Goal: Obtain resource: Download file/media

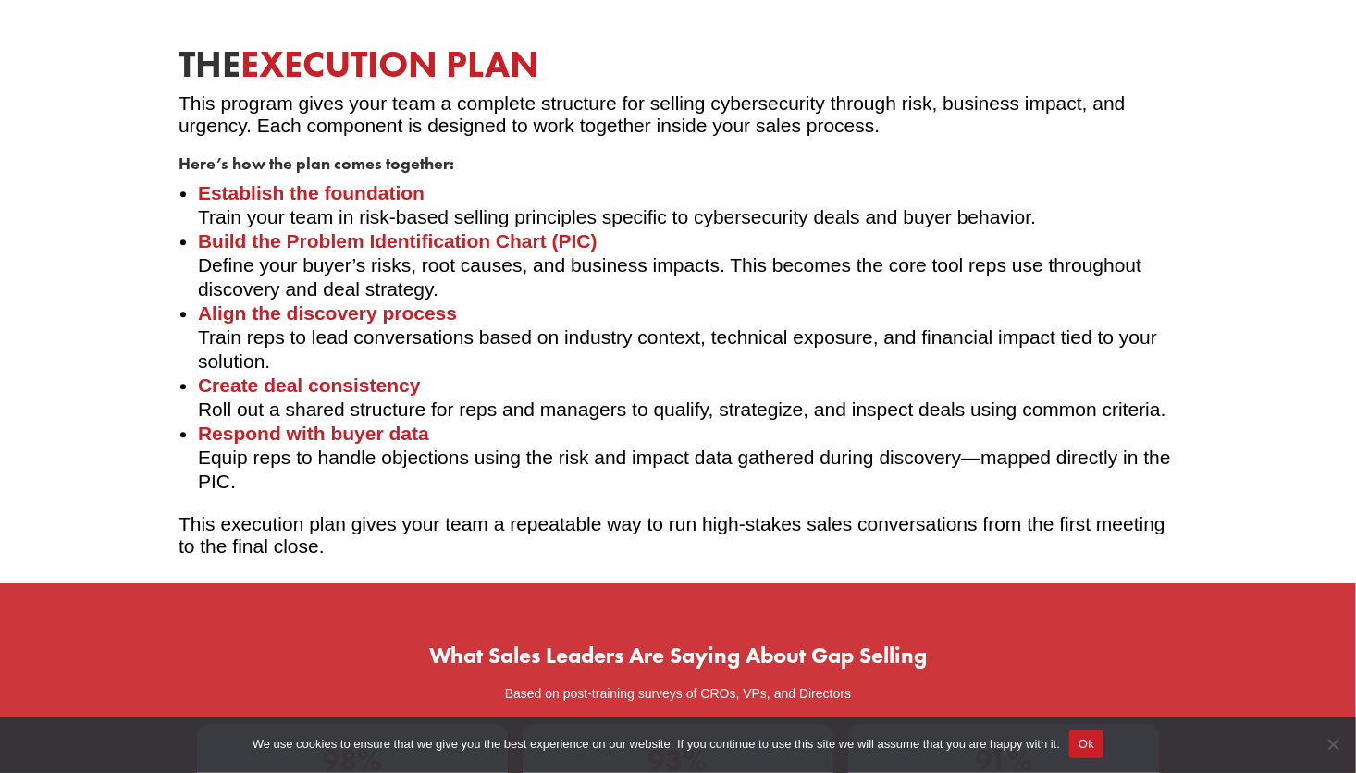
scroll to position [2220, 0]
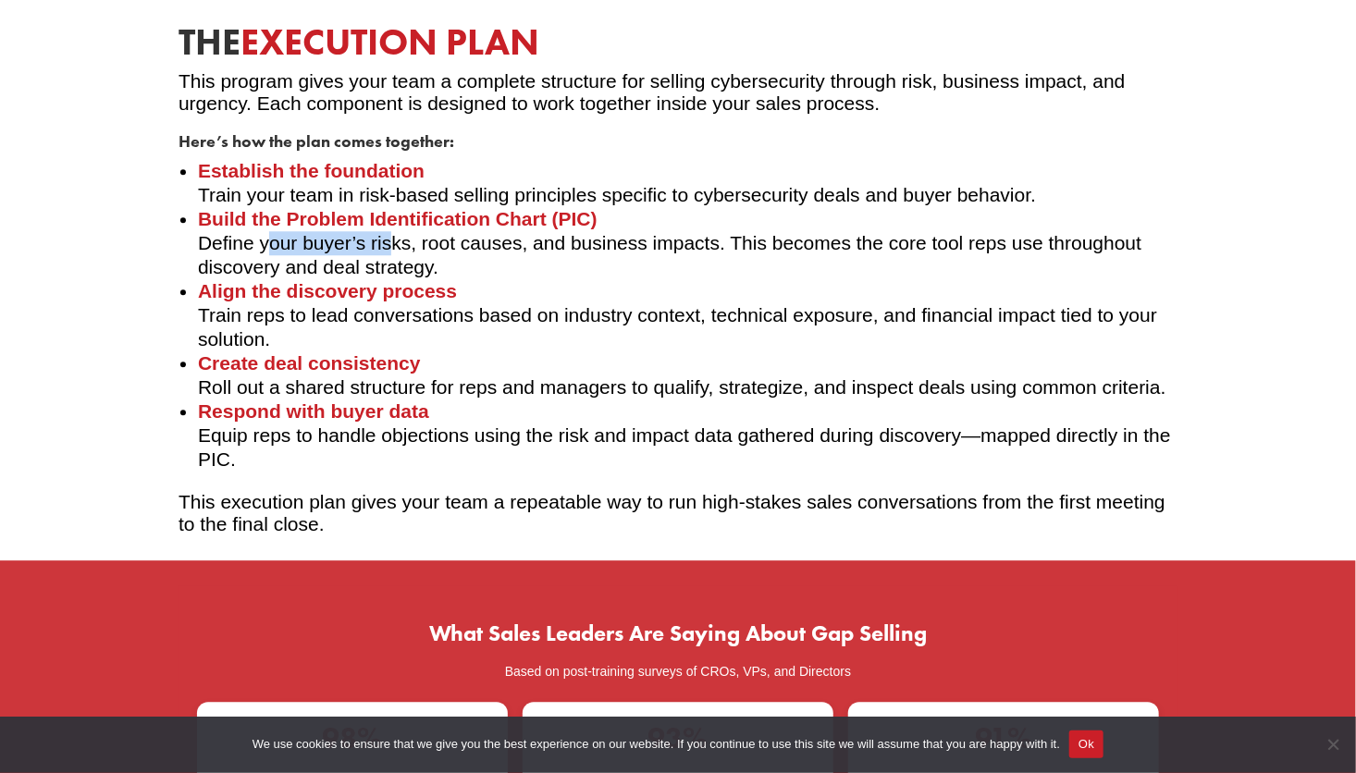
drag, startPoint x: 269, startPoint y: 243, endPoint x: 404, endPoint y: 253, distance: 135.5
click at [402, 254] on li "Build the Problem Identification Chart (PIC) Define your buyer’s risks, root ca…" at bounding box center [688, 243] width 980 height 72
drag, startPoint x: 404, startPoint y: 253, endPoint x: 531, endPoint y: 253, distance: 126.7
click at [520, 250] on li "Build the Problem Identification Chart (PIC) Define your buyer’s risks, root ca…" at bounding box center [688, 243] width 980 height 72
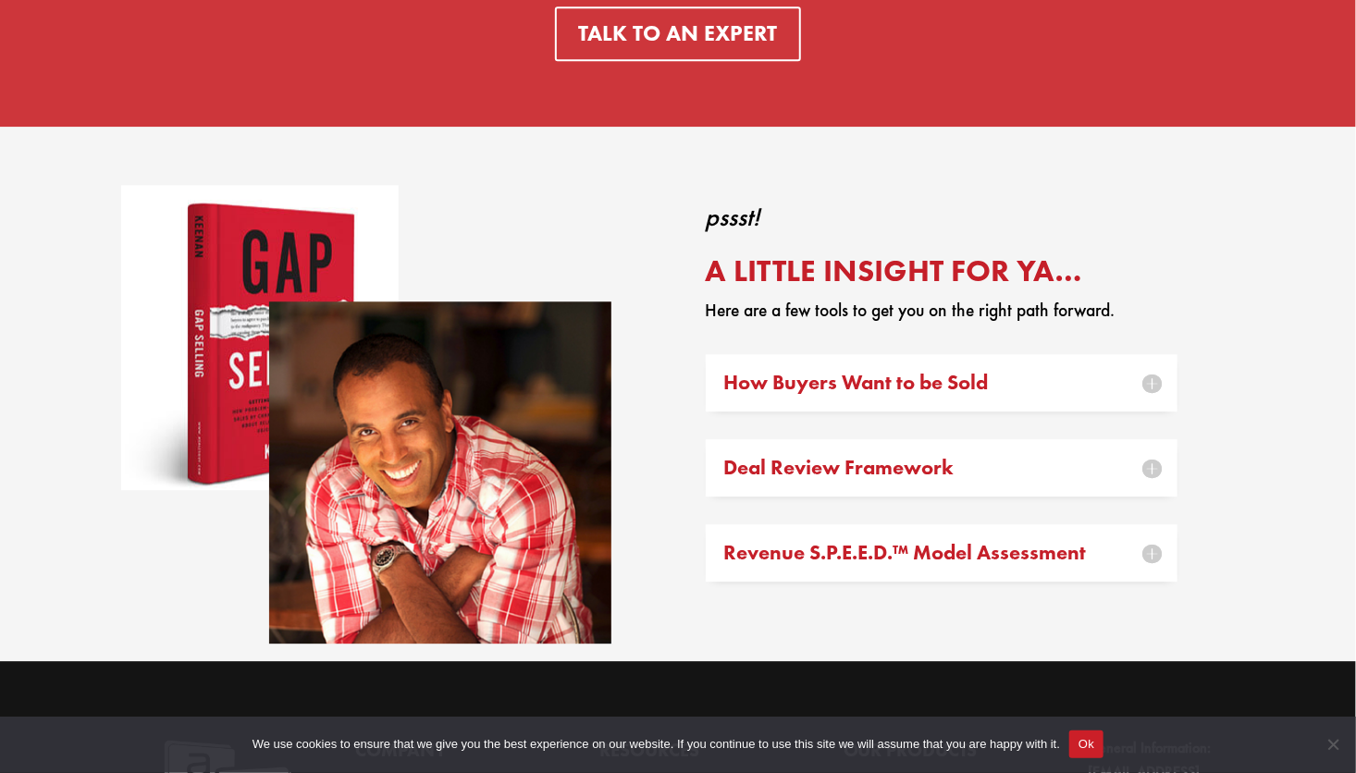
scroll to position [5643, 0]
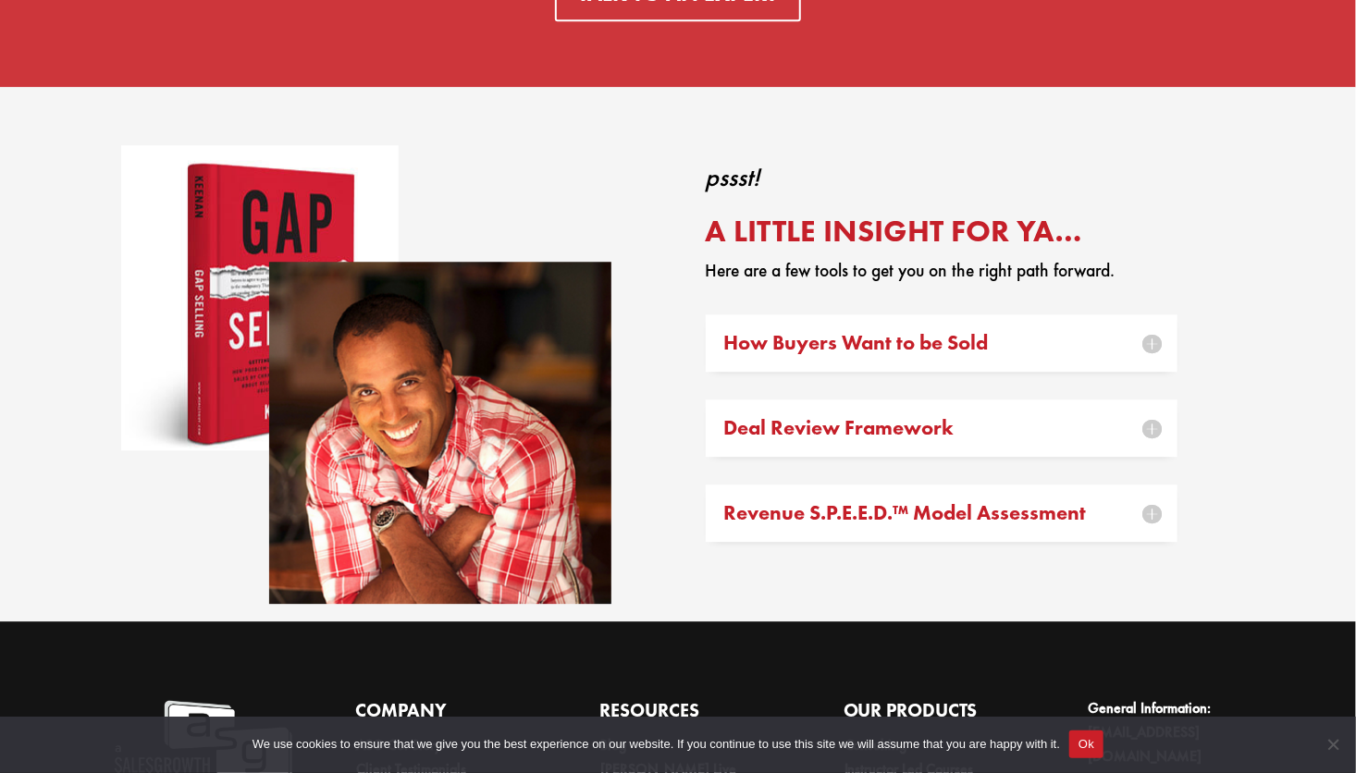
click at [1148, 352] on h5 "How Buyers Want to be Sold" at bounding box center [941, 343] width 435 height 20
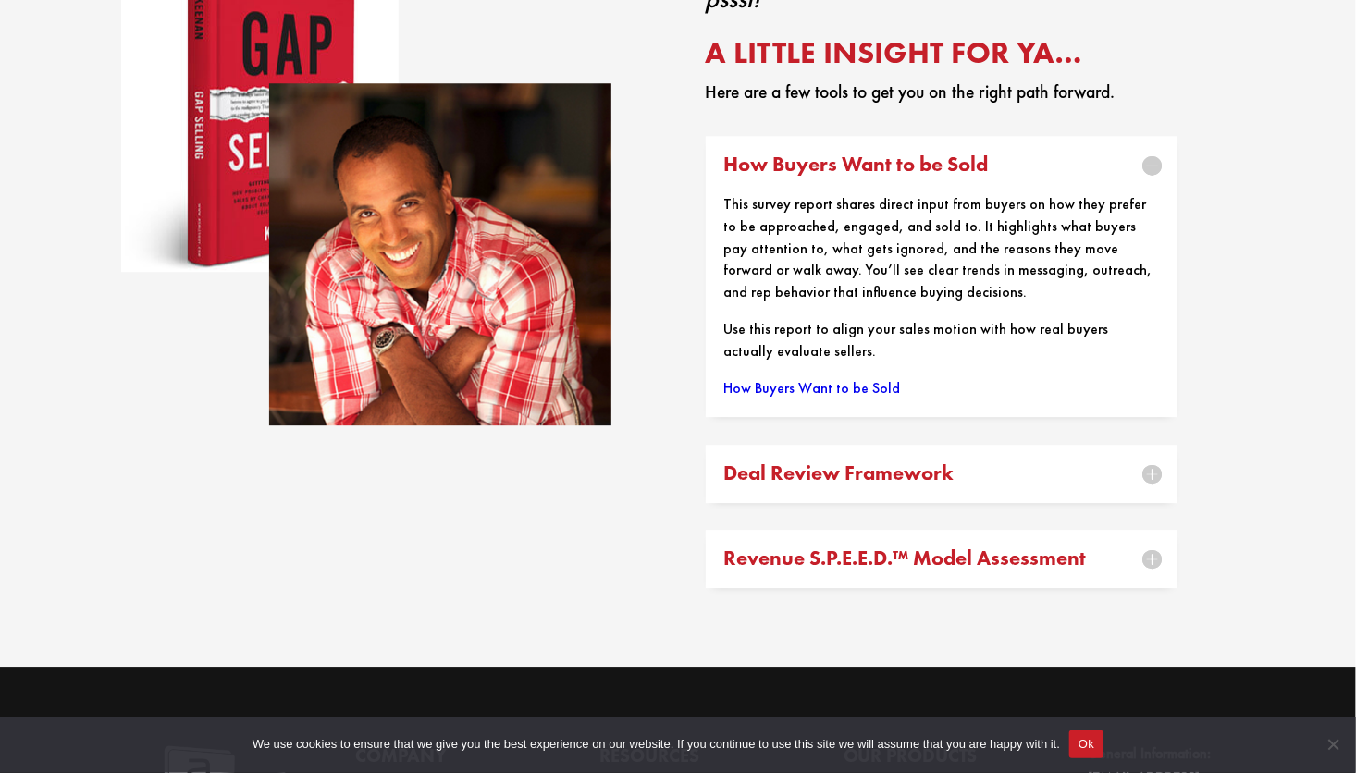
scroll to position [5921, 0]
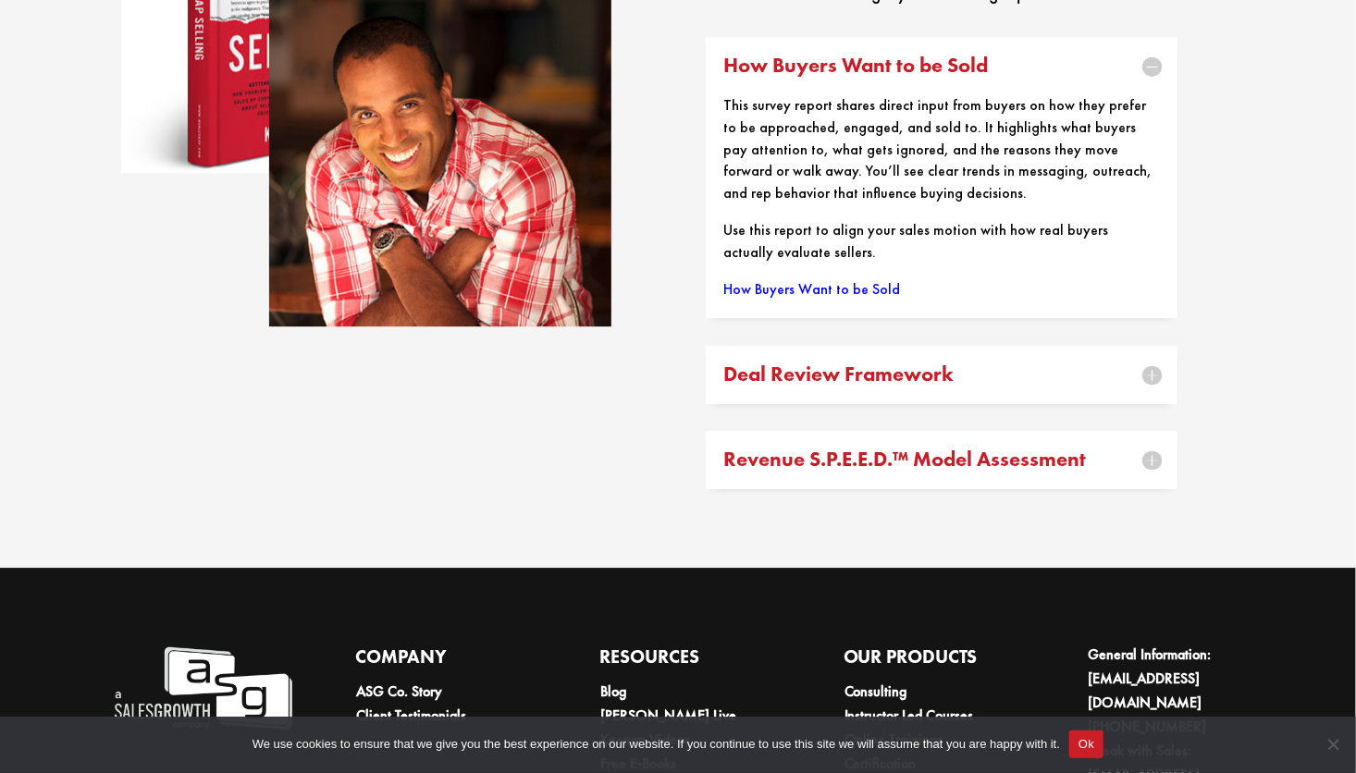
click at [1159, 385] on h5 "Deal Review Framework" at bounding box center [941, 374] width 435 height 20
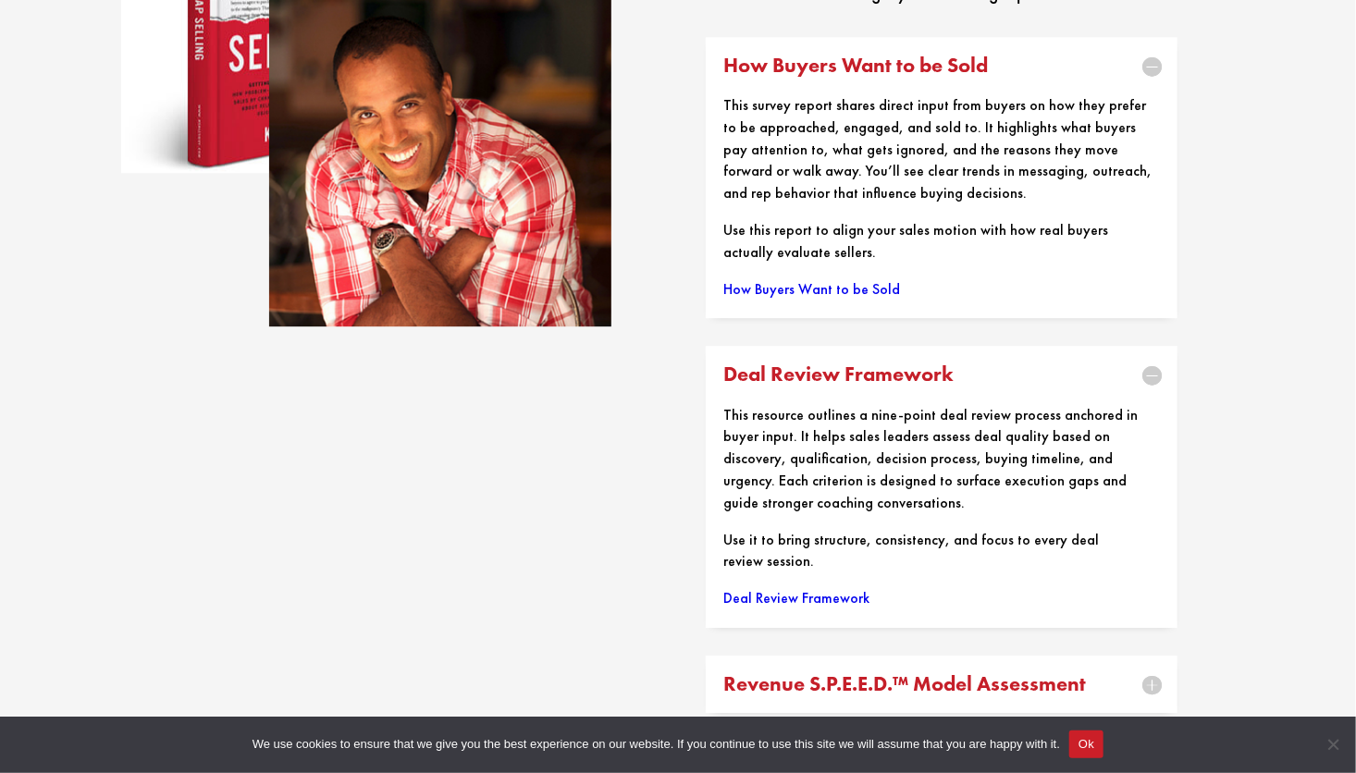
click at [796, 603] on link "Deal Review Framework" at bounding box center [797, 597] width 146 height 19
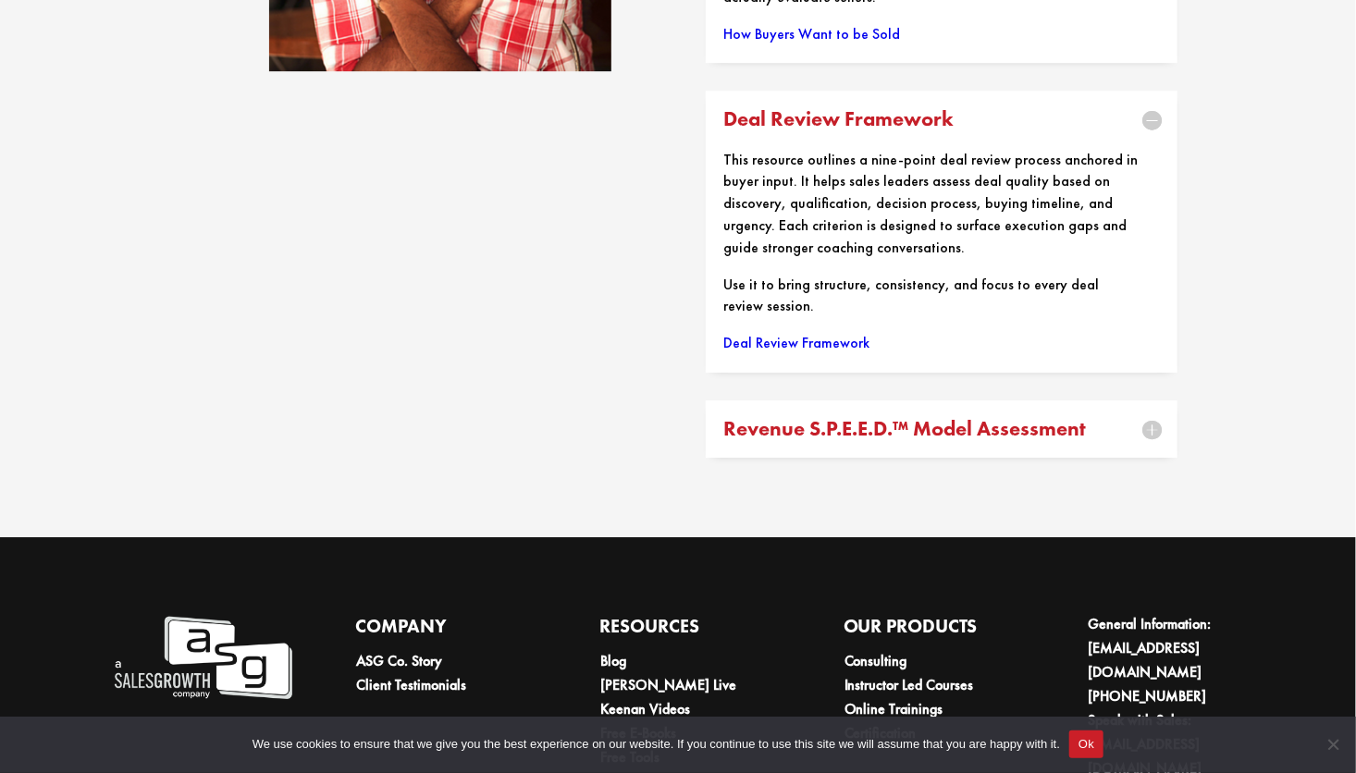
scroll to position [6291, 0]
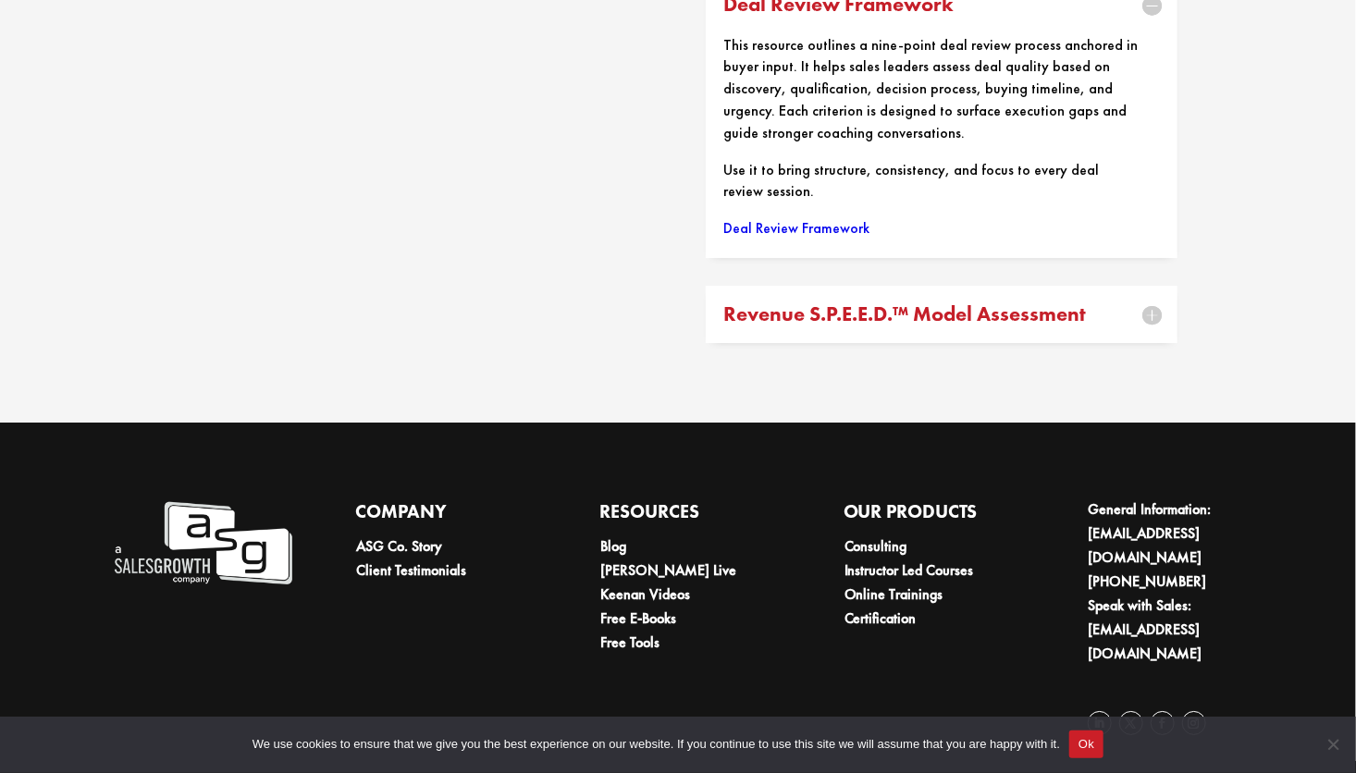
click at [1067, 322] on h5 "Revenue S.P.E.E.D.™ Model Assessment" at bounding box center [941, 314] width 435 height 20
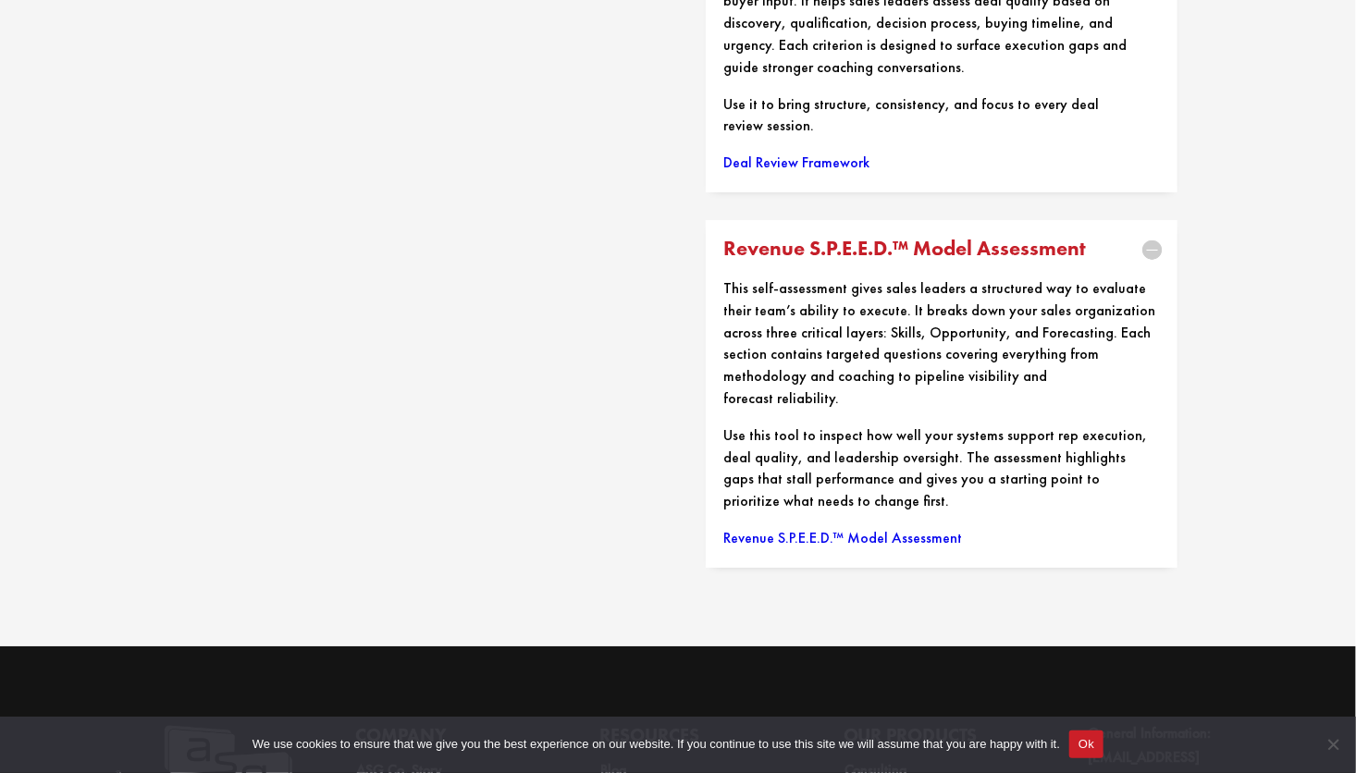
scroll to position [6383, 0]
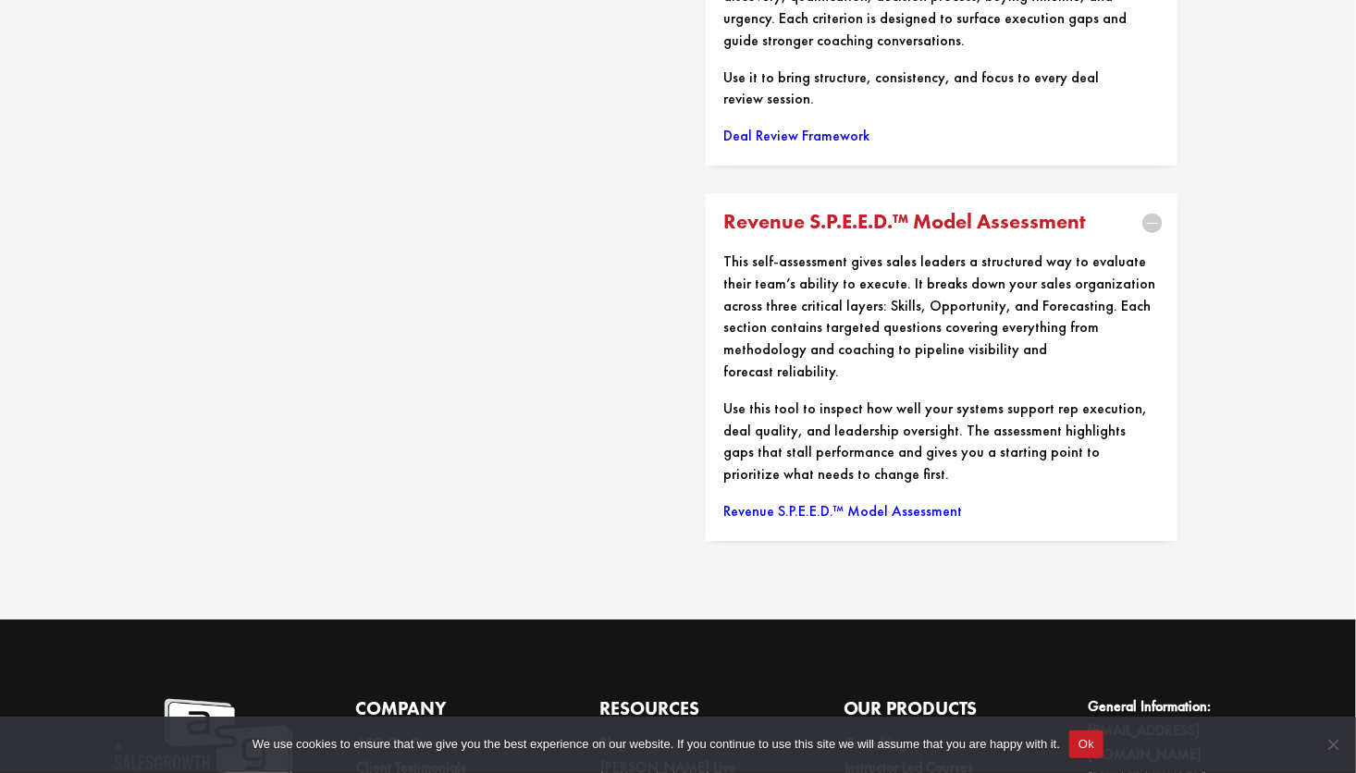
click at [803, 501] on link "Revenue S.P.E.E.D.™ Model Assessment" at bounding box center [843, 510] width 239 height 19
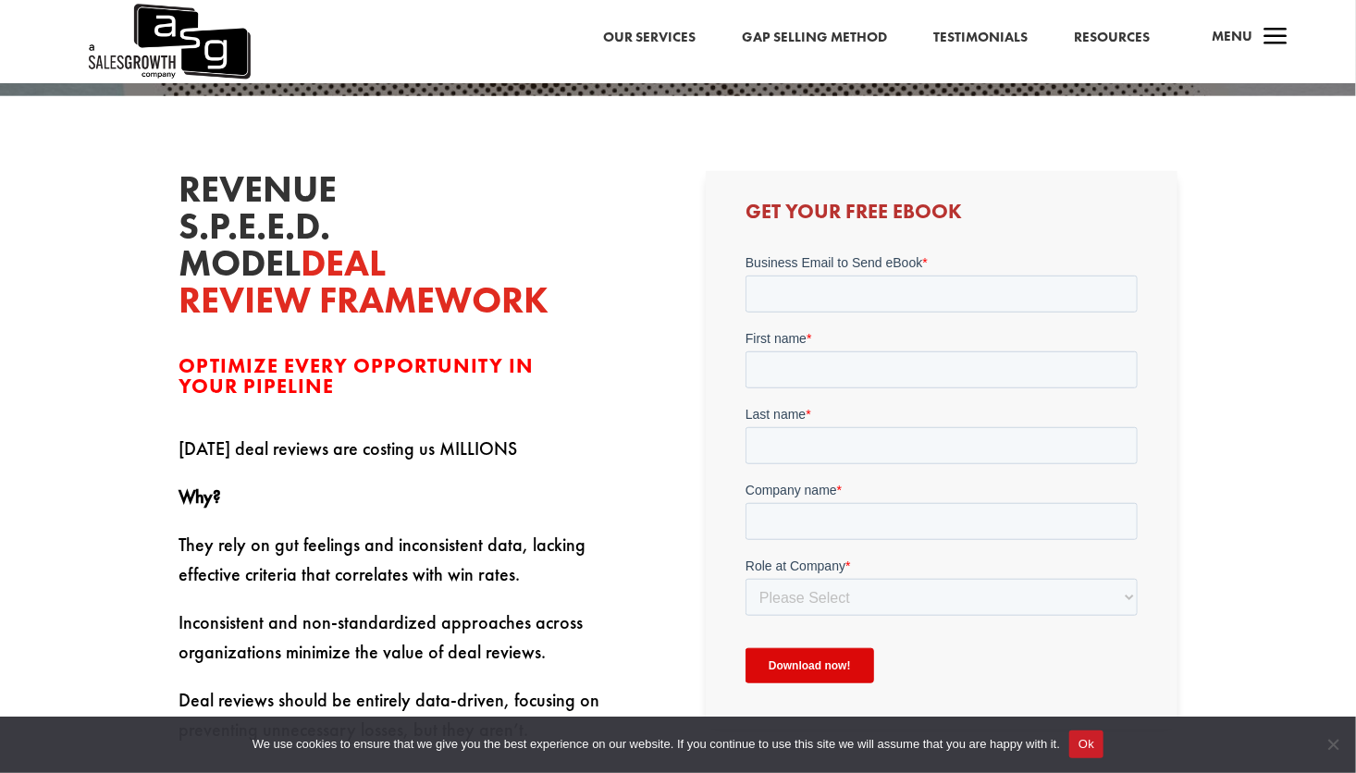
scroll to position [278, 0]
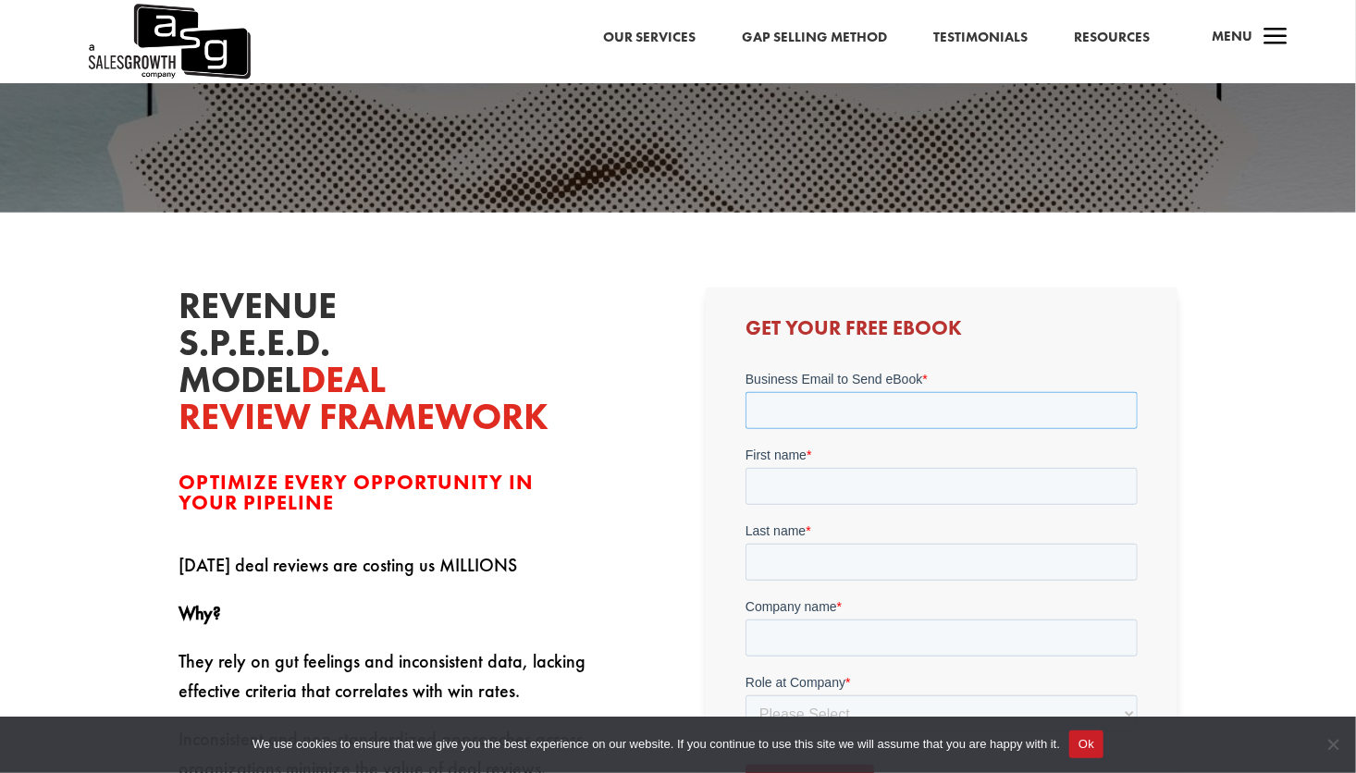
click at [872, 426] on input "Business Email to Send eBook *" at bounding box center [941, 410] width 392 height 37
type input "[EMAIL_ADDRESS][DOMAIN_NAME]"
click at [913, 464] on div "First name *" at bounding box center [941, 475] width 392 height 59
click at [916, 477] on input "First name *" at bounding box center [941, 486] width 392 height 37
type input "[PERSON_NAME]"
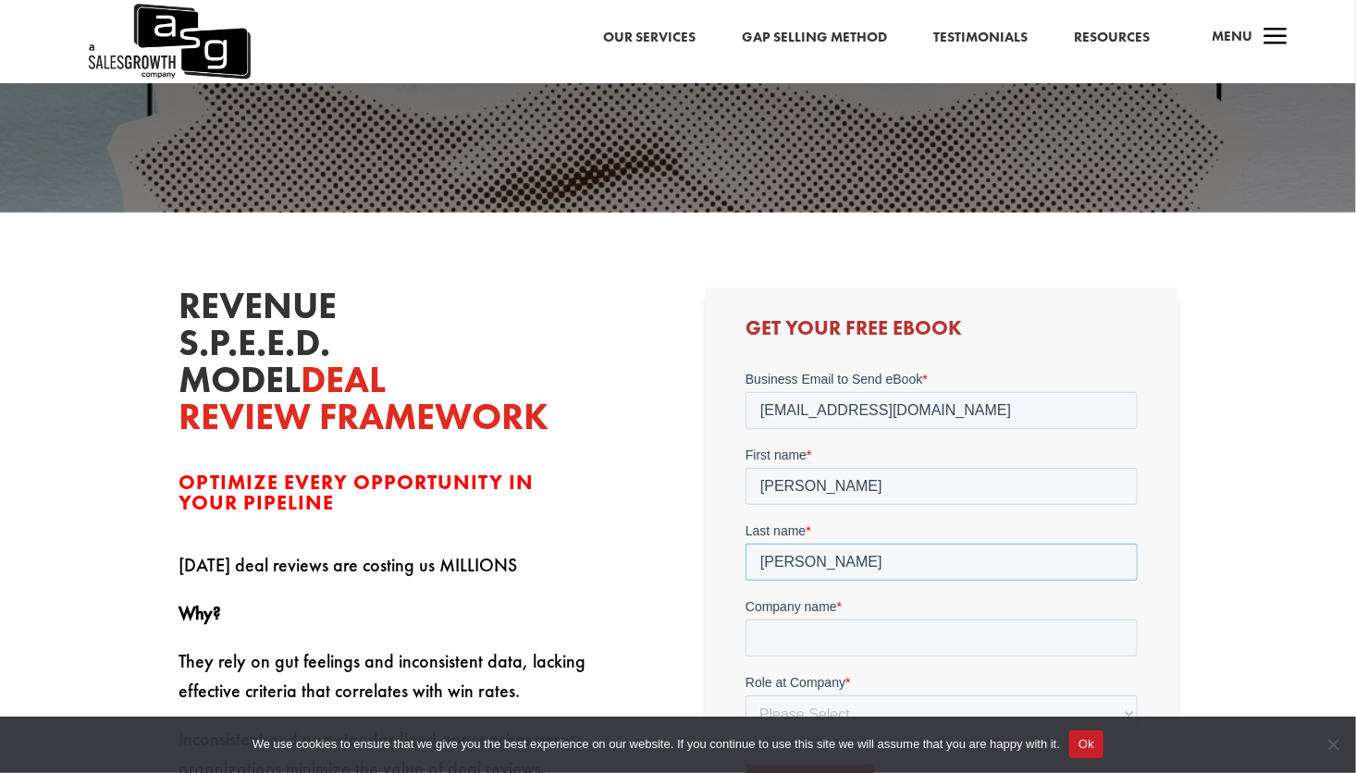
type input "[PERSON_NAME]"
type input "Summit IT Solutions"
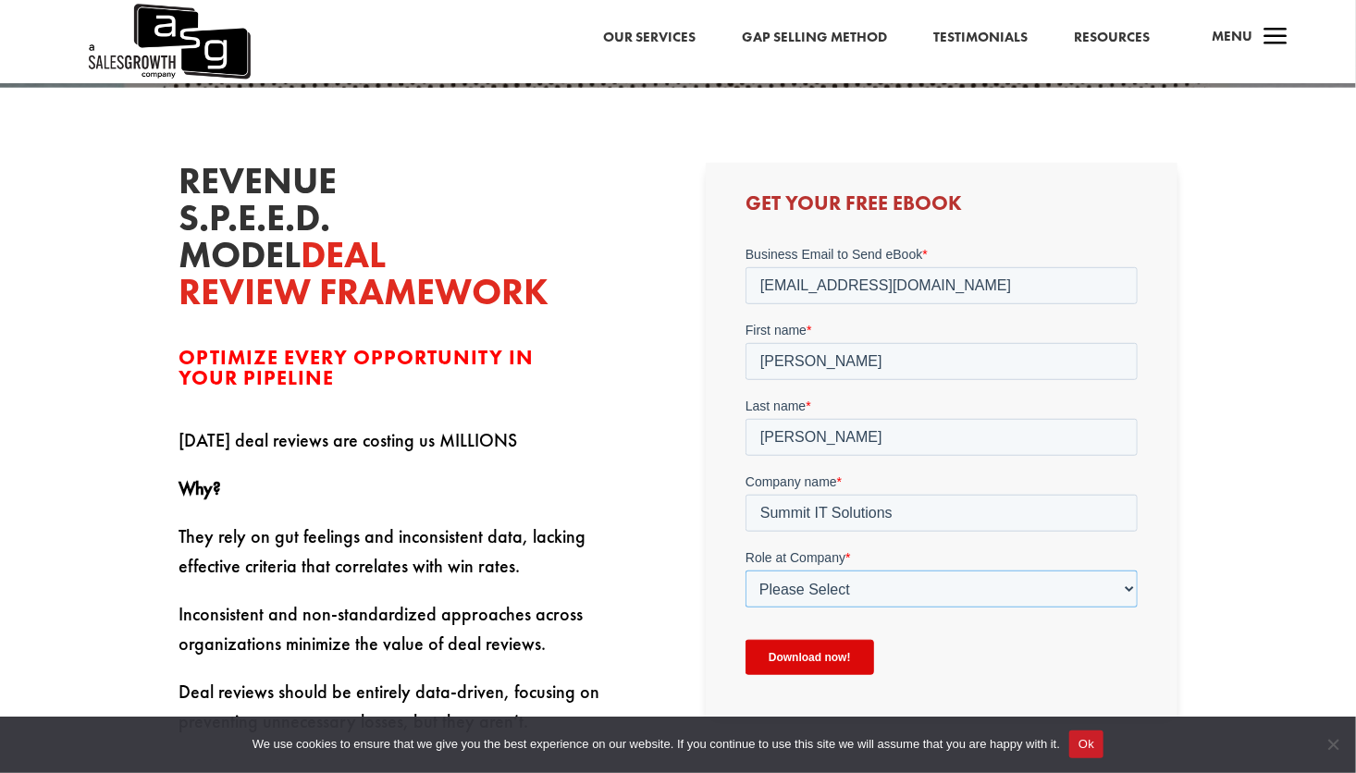
scroll to position [555, 0]
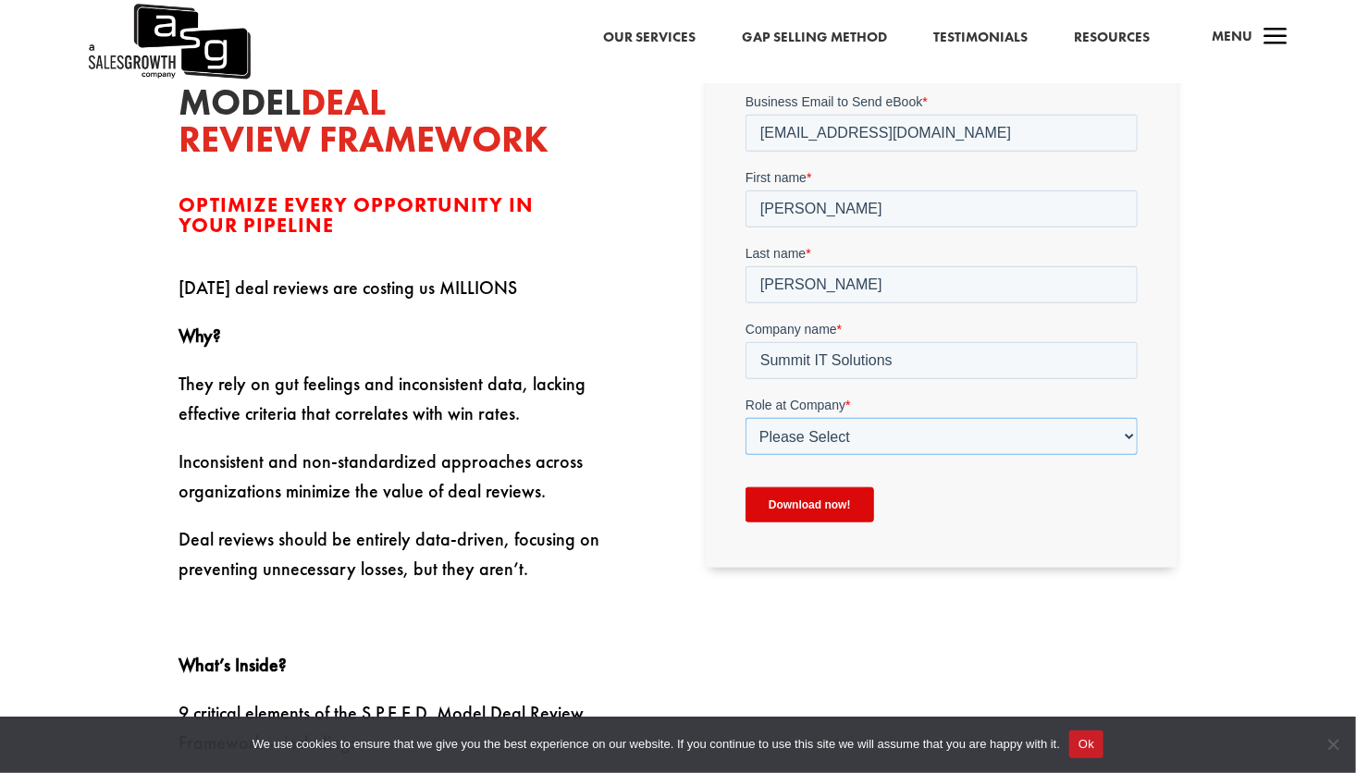
click at [980, 436] on select "Please Select C-Level (CRO, CSO, etc) Senior Leadership (VP of Sales, VP of Ena…" at bounding box center [941, 436] width 392 height 37
select select "C-Level (CRO, CSO, etc)"
click at [745, 418] on select "Please Select C-Level (CRO, CSO, etc) Senior Leadership (VP of Sales, VP of Ena…" at bounding box center [941, 436] width 392 height 37
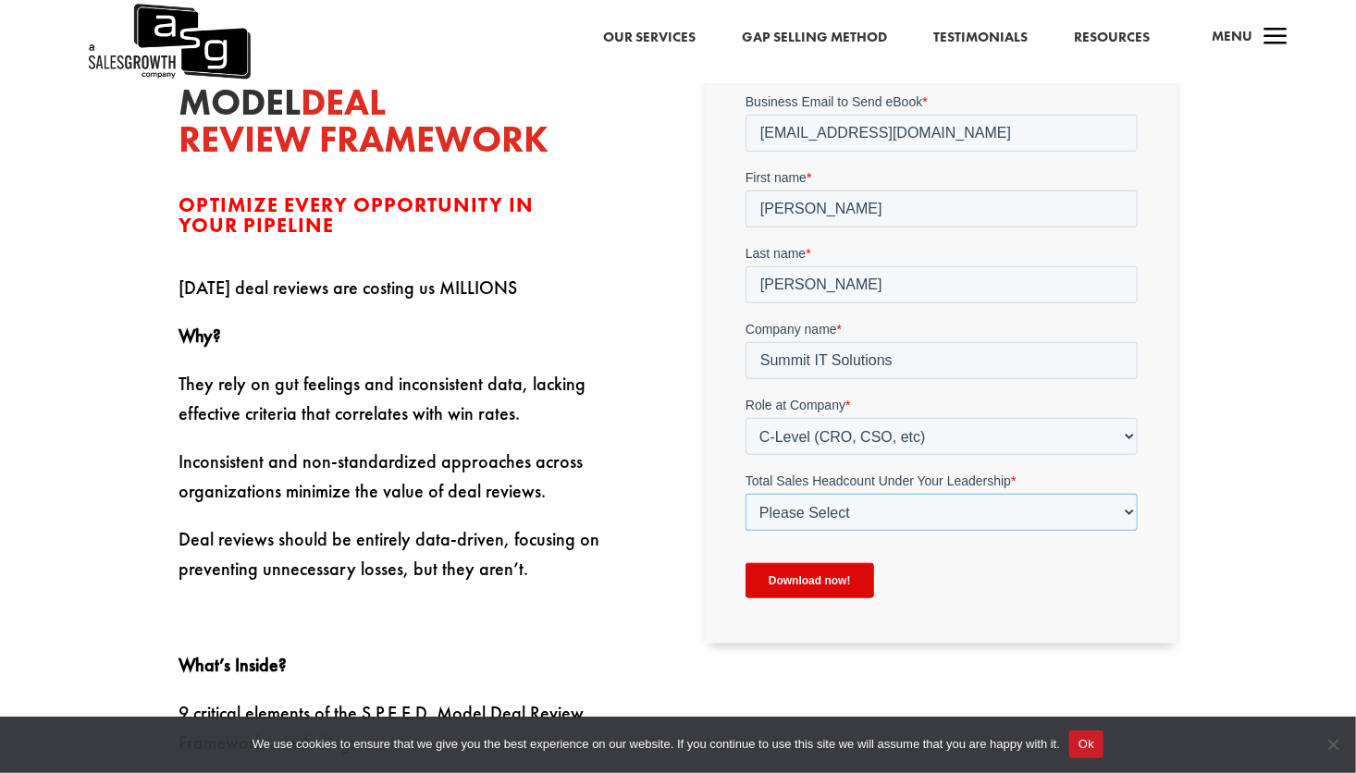
click at [871, 506] on select "Please Select Just Me 1-9 [PHONE_NUMBER] [PHONE_NUMBER]+" at bounding box center [941, 512] width 392 height 37
select select "10-19"
click at [745, 494] on select "Please Select Just Me 1-9 [PHONE_NUMBER] [PHONE_NUMBER]+" at bounding box center [941, 512] width 392 height 37
click at [831, 587] on input "Download now!" at bounding box center [809, 580] width 129 height 35
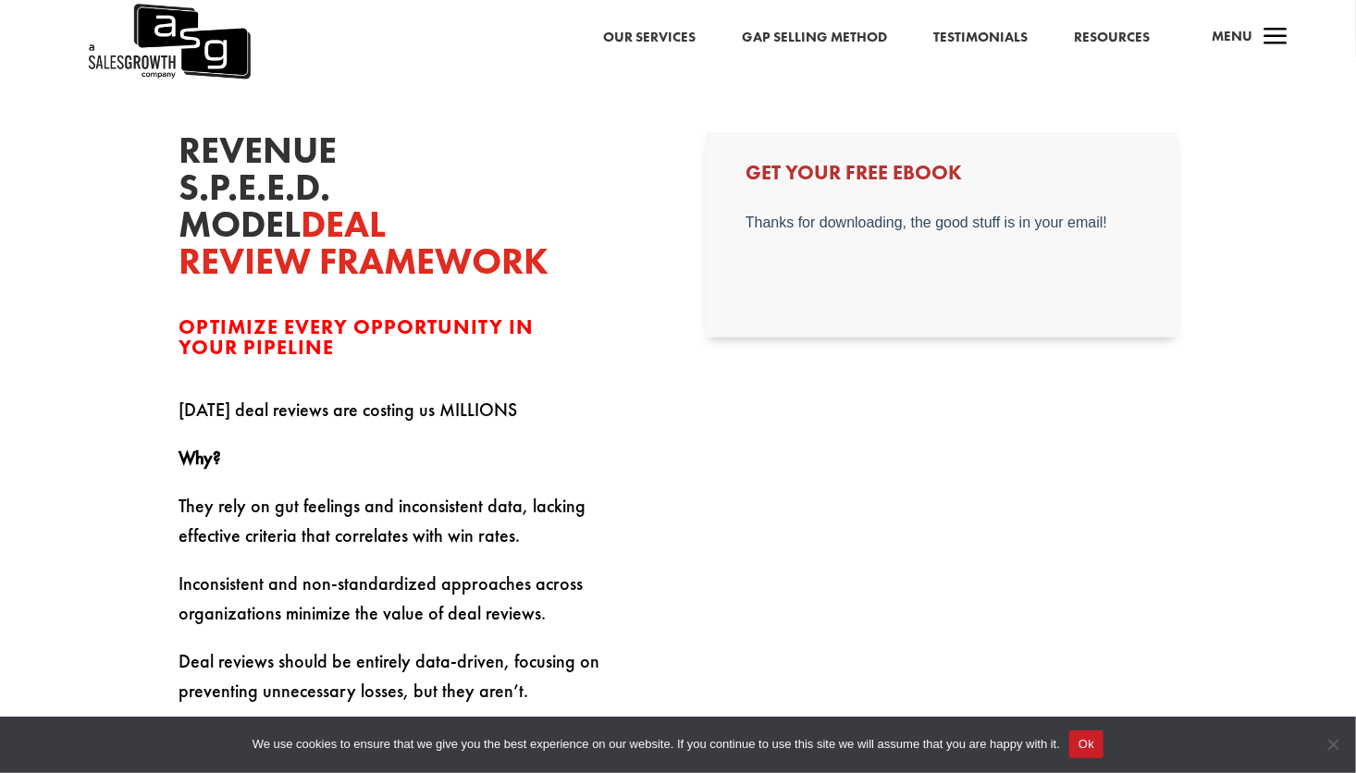
scroll to position [370, 0]
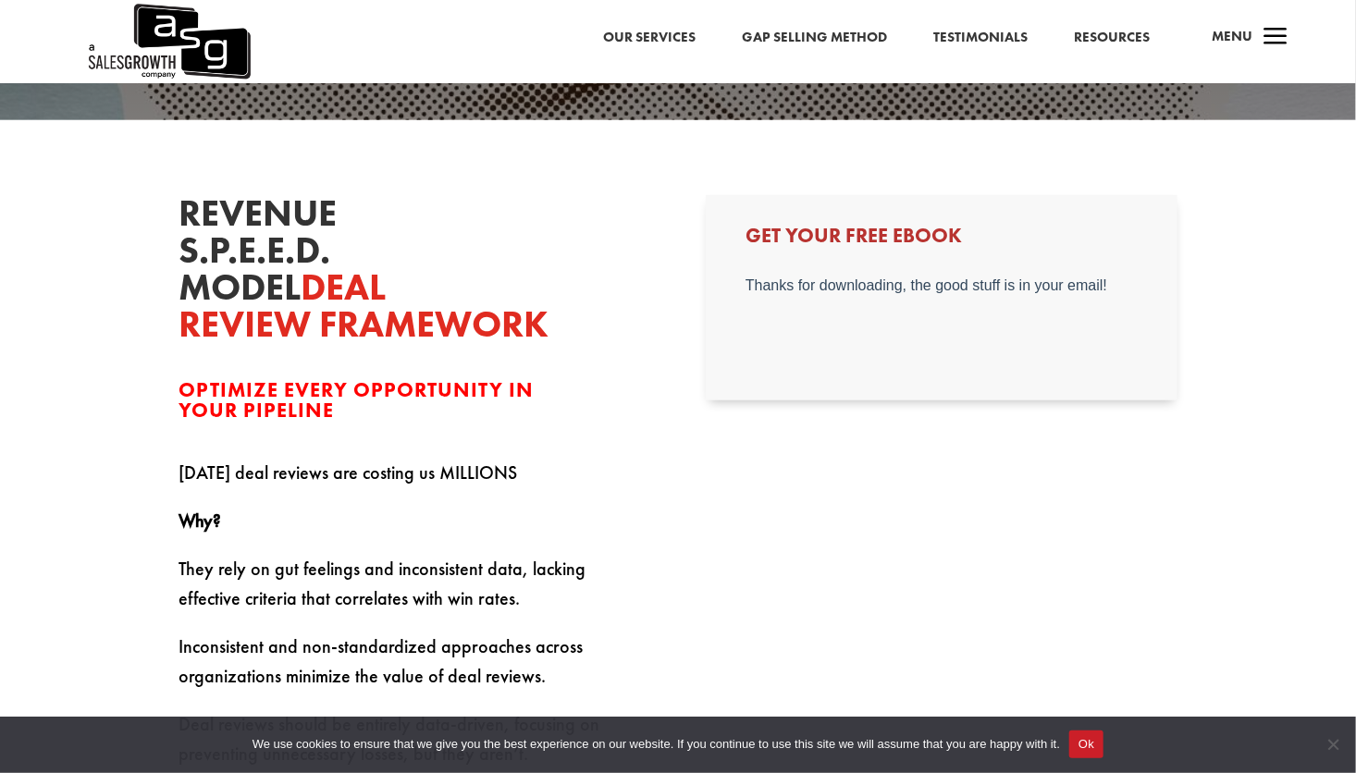
click at [175, 59] on img at bounding box center [168, 41] width 165 height 83
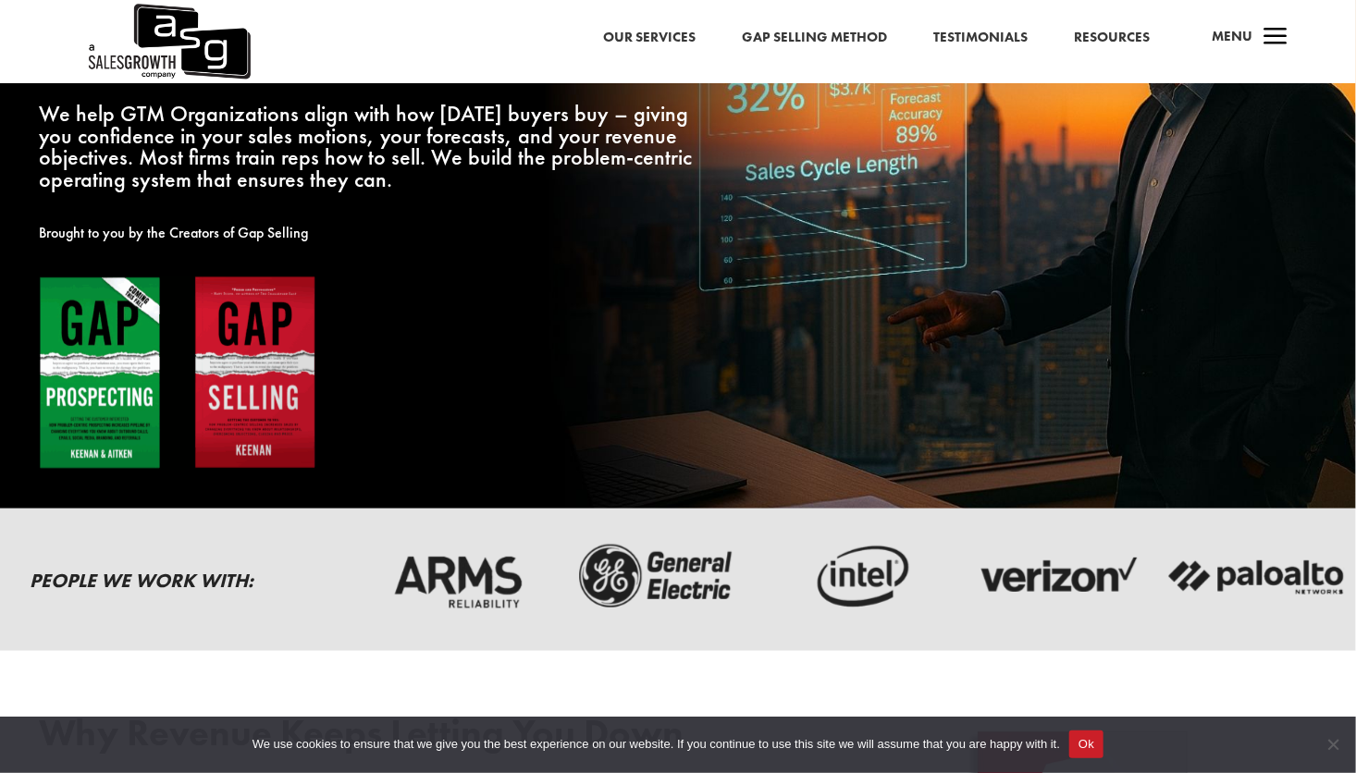
scroll to position [370, 0]
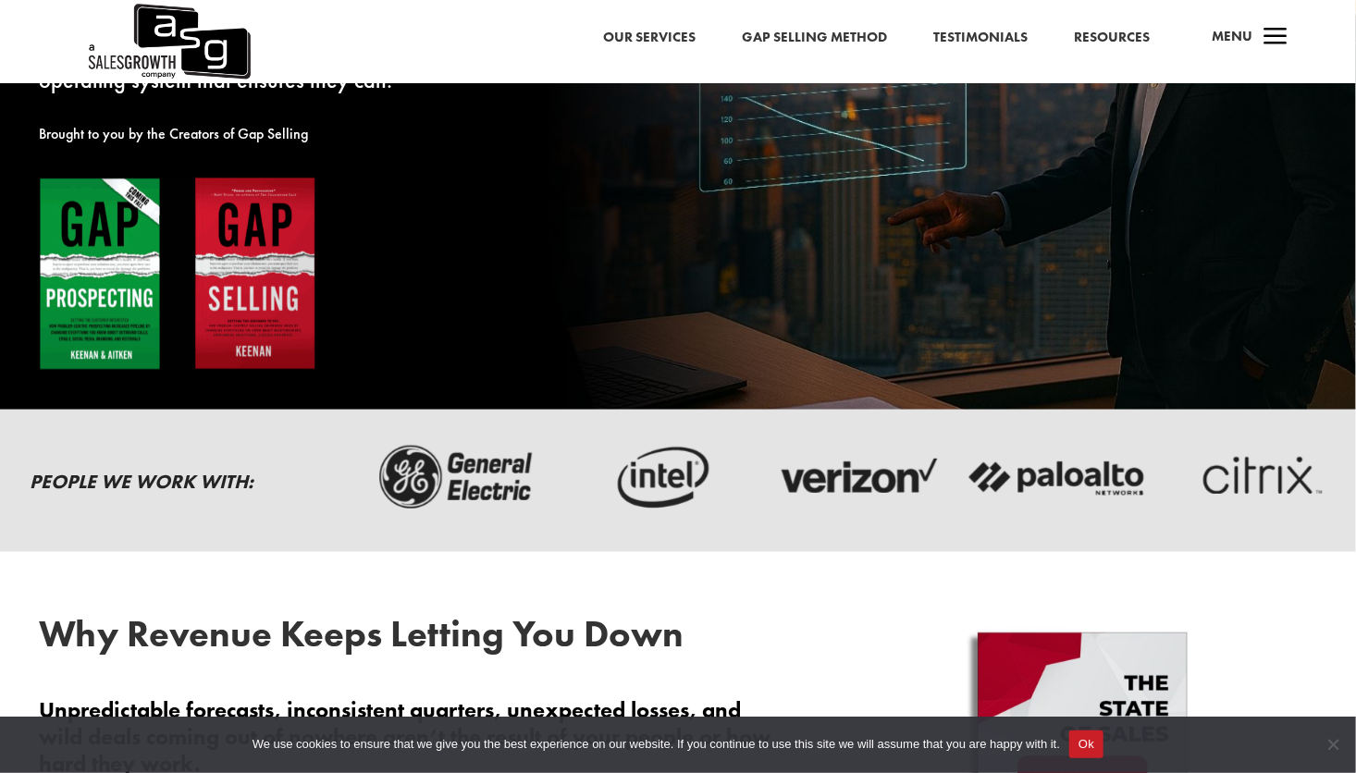
click at [123, 301] on img at bounding box center [178, 274] width 278 height 195
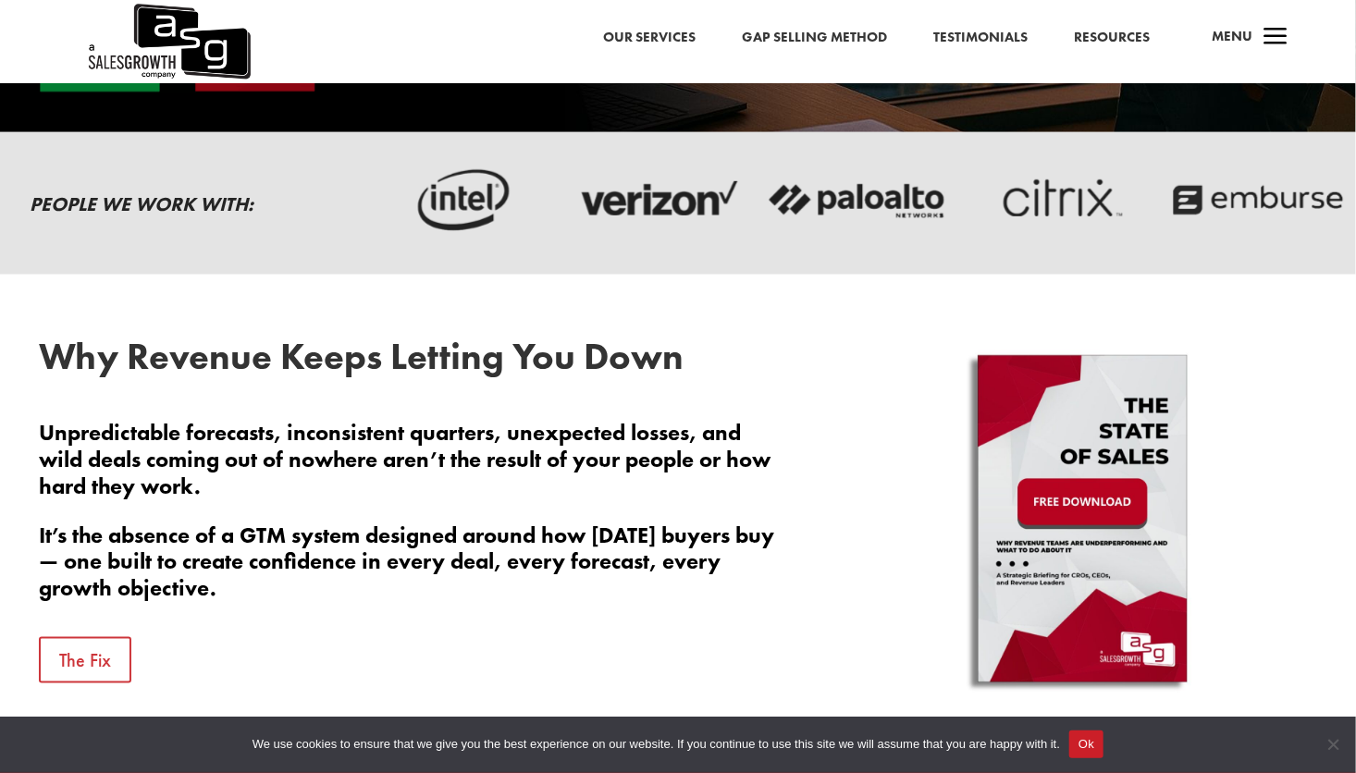
scroll to position [185, 0]
